Goal: Task Accomplishment & Management: Manage account settings

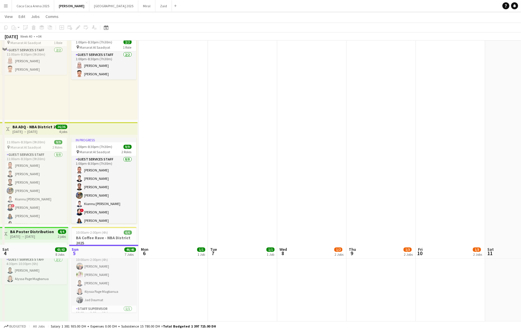
scroll to position [896, 0]
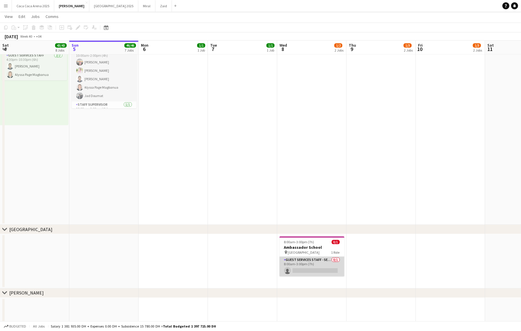
click at [297, 269] on app-card-role "Guest Services Staff - Senior 0/1 8:00am-3:00pm (7h) single-neutral-actions" at bounding box center [311, 267] width 65 height 20
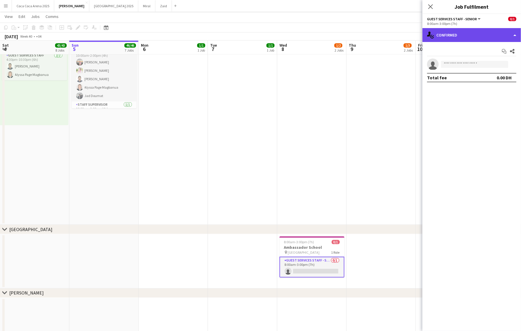
click at [468, 31] on div "single-neutral-actions-check-2 Confirmed" at bounding box center [471, 35] width 99 height 14
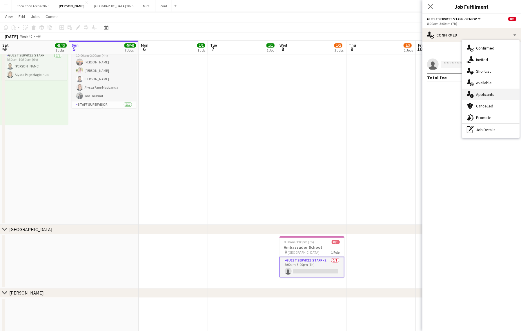
click at [475, 91] on div "single-neutral-actions-information Applicants" at bounding box center [490, 95] width 57 height 12
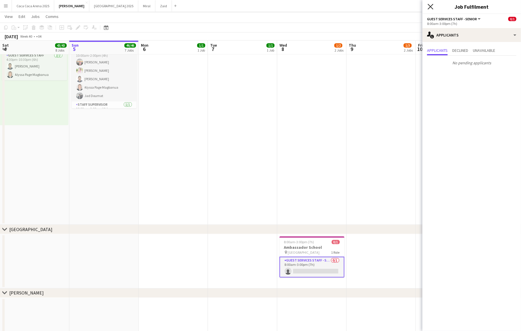
click at [432, 7] on icon "Close pop-in" at bounding box center [431, 7] width 6 height 6
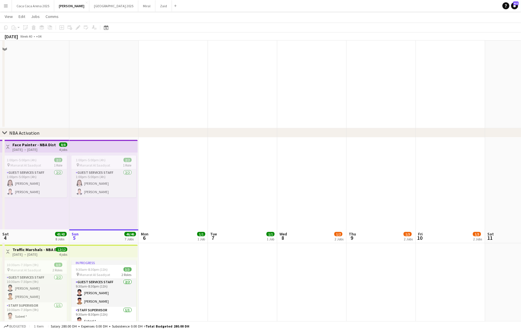
scroll to position [0, 0]
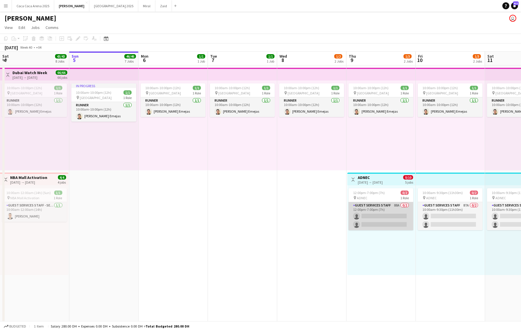
click at [366, 220] on app-card-role "Guest Services Staff 88A 0/2 12:00pm-7:00pm (7h) single-neutral-actions single-…" at bounding box center [380, 216] width 65 height 28
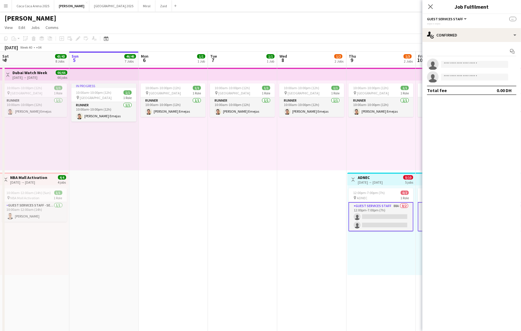
click at [360, 179] on h3 "ADNEC" at bounding box center [370, 177] width 25 height 5
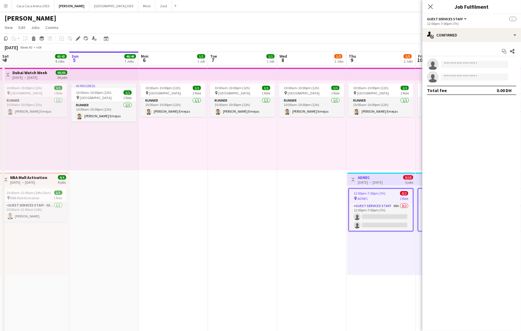
click at [295, 237] on app-date-cell "10:00am-10:00pm (12h) 1/1 pin Dubai 1 Role Runner 1/1 10:00am-10:00pm (12h) Jes…" at bounding box center [311, 224] width 69 height 317
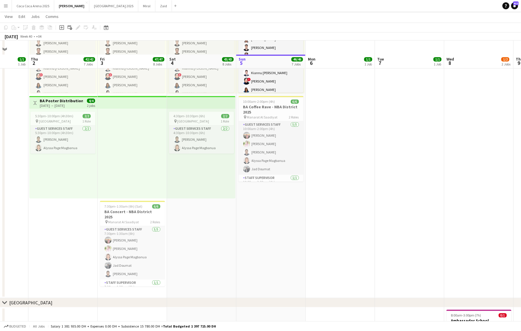
scroll to position [835, 0]
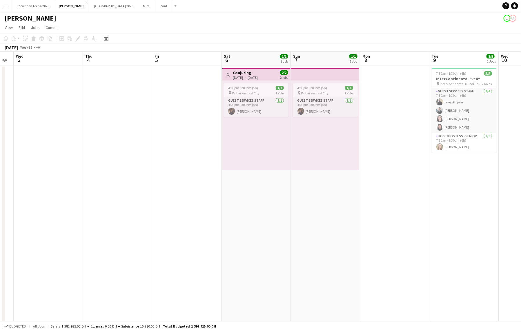
scroll to position [0, 240]
